Goal: Transaction & Acquisition: Purchase product/service

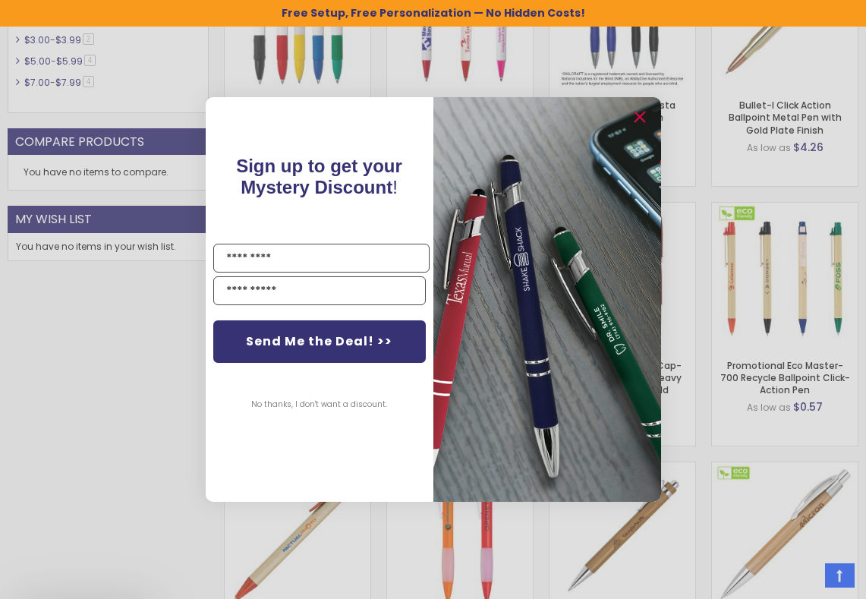
scroll to position [803, 0]
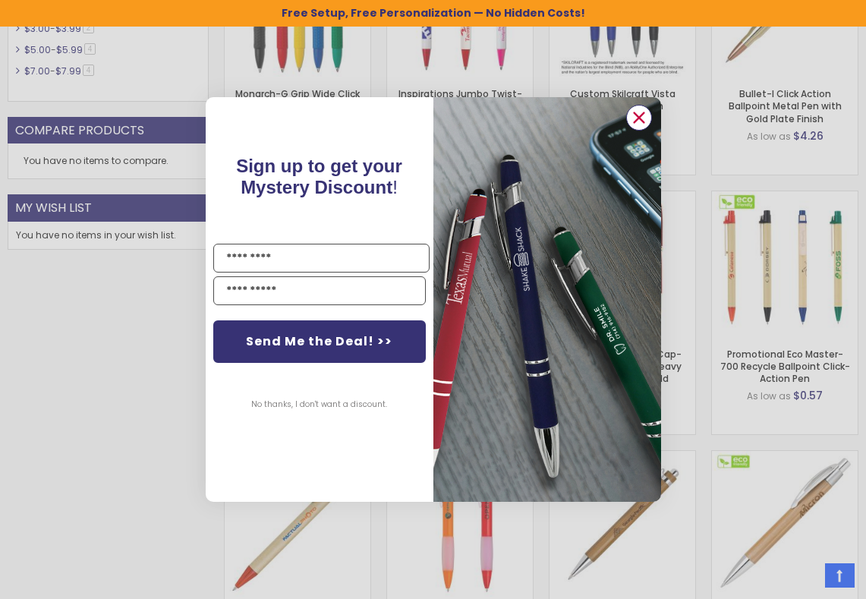
click at [640, 120] on circle "Close dialog" at bounding box center [638, 117] width 23 height 23
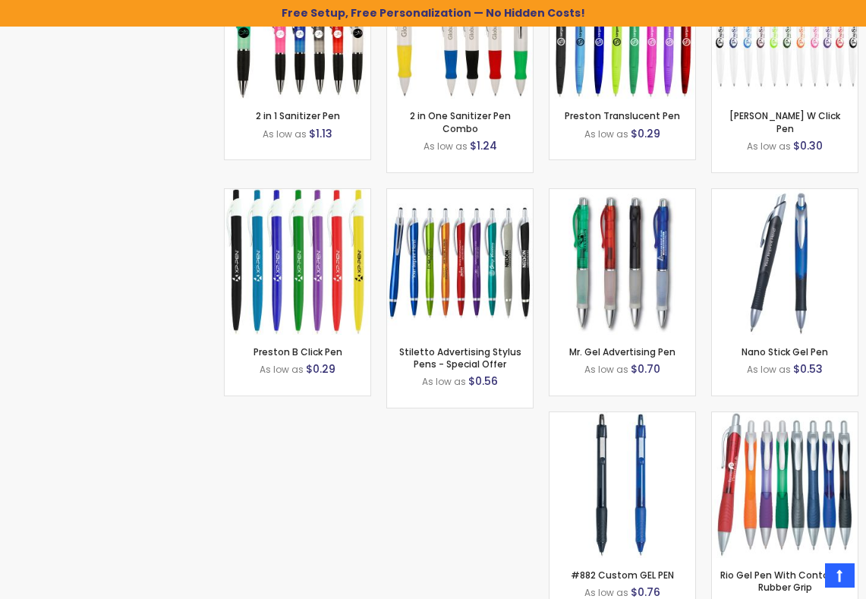
scroll to position [4289, 0]
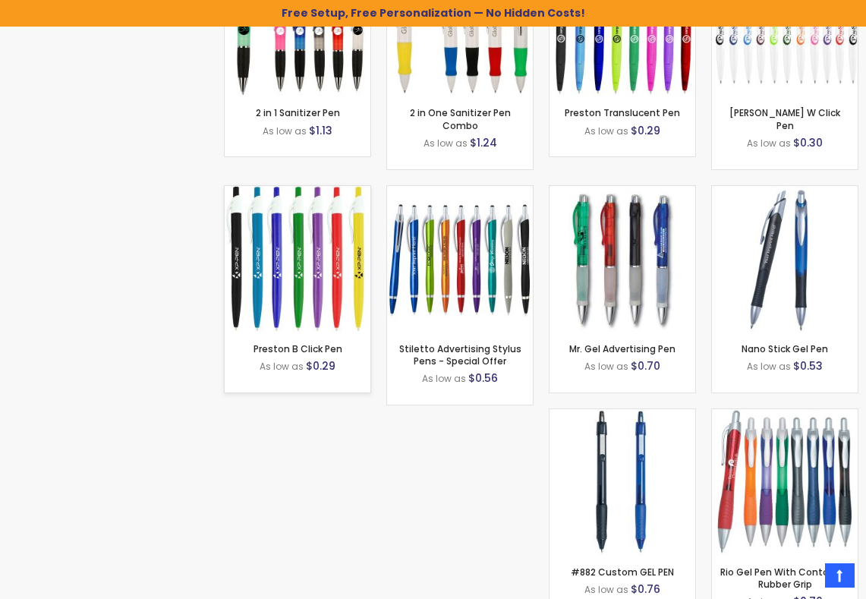
click at [370, 251] on img at bounding box center [298, 259] width 146 height 146
